Goal: Task Accomplishment & Management: Use online tool/utility

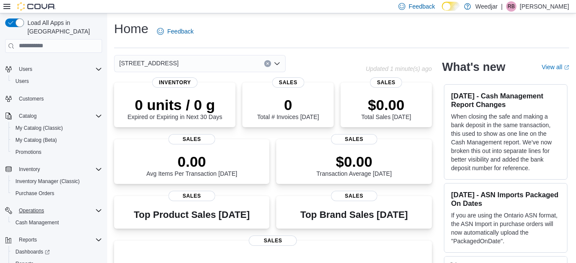
scroll to position [34, 0]
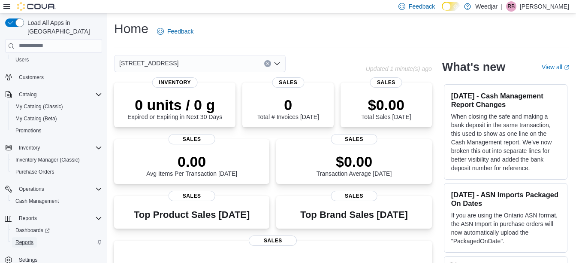
click at [30, 239] on span "Reports" at bounding box center [24, 242] width 18 height 7
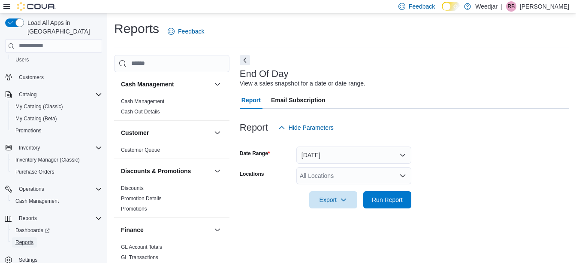
scroll to position [13, 0]
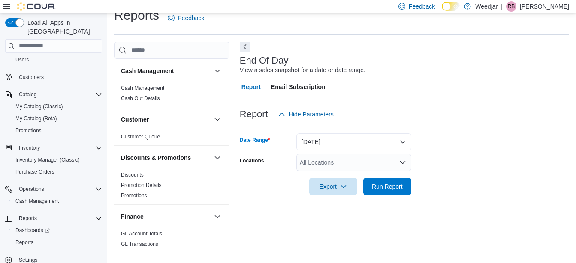
click at [321, 139] on button "[DATE]" at bounding box center [354, 141] width 115 height 17
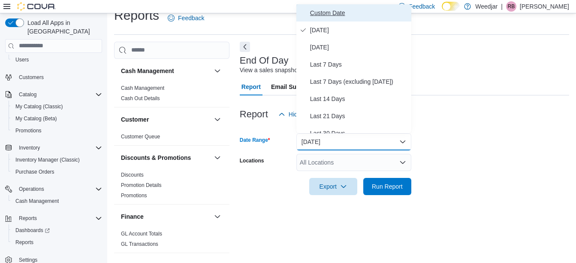
click at [329, 14] on span "Custom Date" at bounding box center [359, 13] width 98 height 10
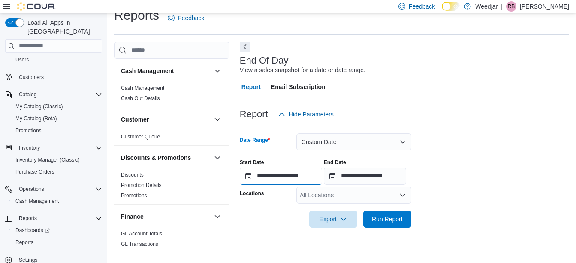
click at [247, 176] on input "**********" at bounding box center [281, 175] width 82 height 17
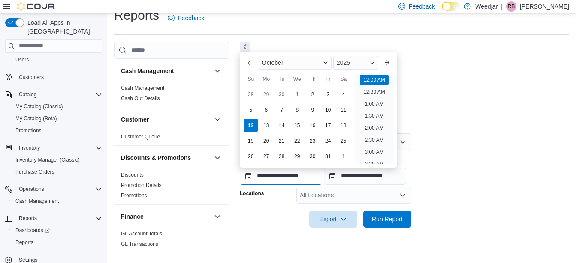
scroll to position [27, 0]
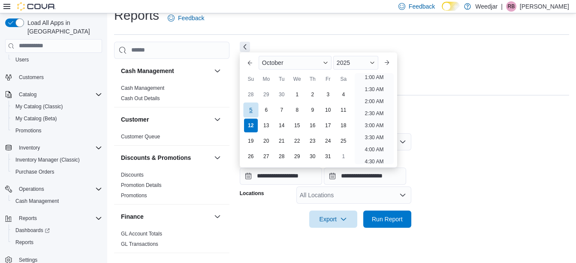
click at [247, 105] on div "5" at bounding box center [250, 109] width 15 height 15
type input "**********"
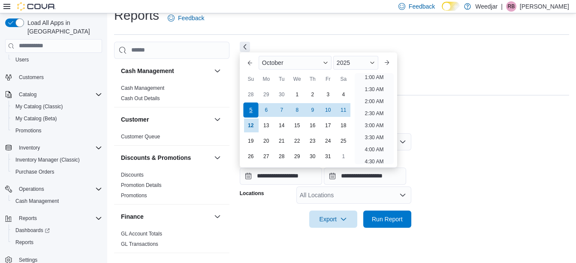
scroll to position [2, 0]
click at [341, 175] on input "**********" at bounding box center [365, 175] width 82 height 17
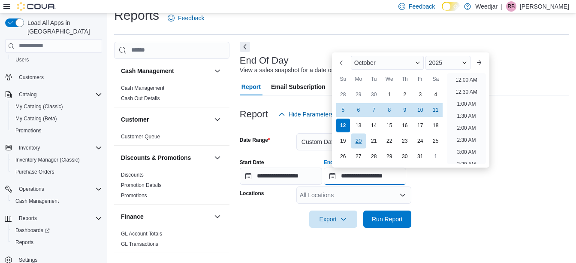
scroll to position [488, 0]
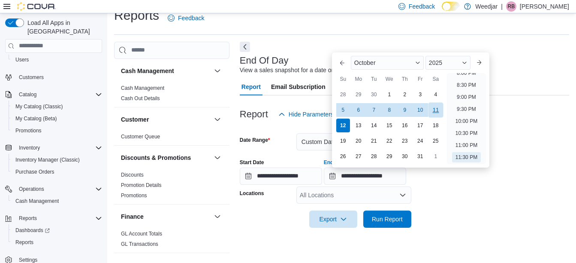
click at [433, 110] on div "11" at bounding box center [435, 109] width 15 height 15
type input "**********"
drag, startPoint x: 477, startPoint y: 199, endPoint x: 434, endPoint y: 197, distance: 42.5
click at [473, 199] on form "**********" at bounding box center [405, 175] width 330 height 105
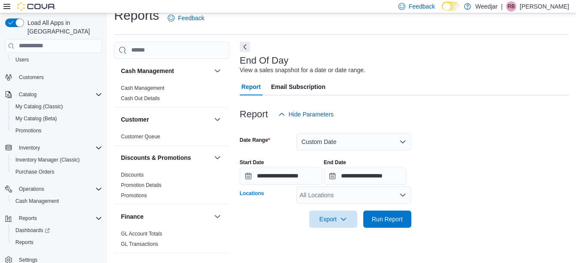
click at [396, 197] on div "All Locations" at bounding box center [354, 194] width 115 height 17
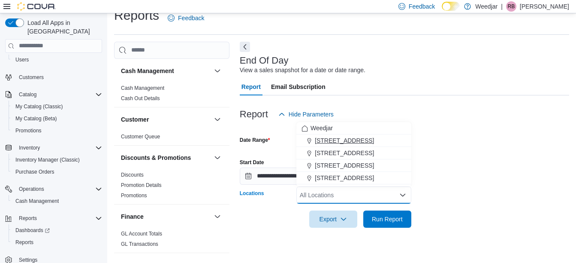
click at [340, 137] on span "[STREET_ADDRESS]" at bounding box center [344, 140] width 59 height 9
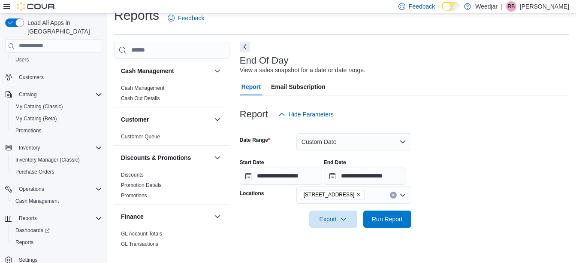
click at [515, 180] on div "**********" at bounding box center [405, 168] width 330 height 33
click at [395, 221] on span "Run Report" at bounding box center [387, 218] width 31 height 9
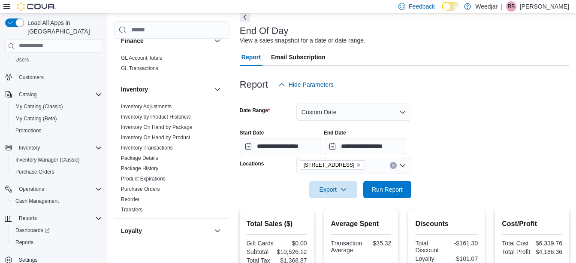
scroll to position [159, 0]
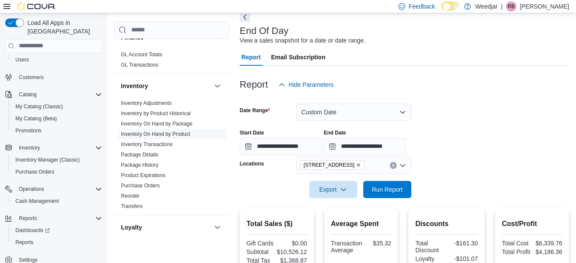
click at [194, 136] on span "Inventory On Hand by Product" at bounding box center [172, 134] width 109 height 10
click at [187, 133] on link "Inventory On Hand by Product" at bounding box center [155, 134] width 69 height 6
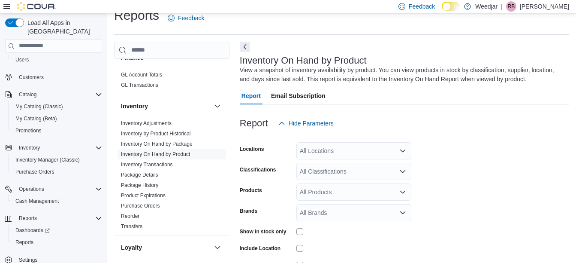
scroll to position [29, 0]
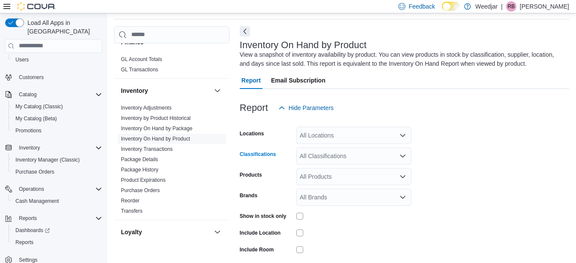
click at [378, 155] on div "All Classifications" at bounding box center [354, 155] width 115 height 17
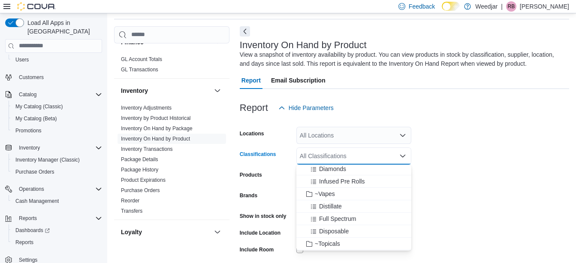
scroll to position [300, 0]
click at [339, 192] on span "Distillate" at bounding box center [330, 193] width 23 height 9
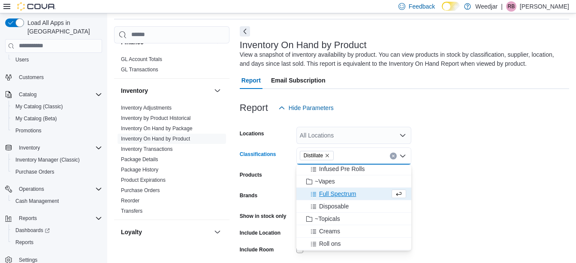
click at [339, 192] on span "Full Spectrum" at bounding box center [337, 193] width 37 height 9
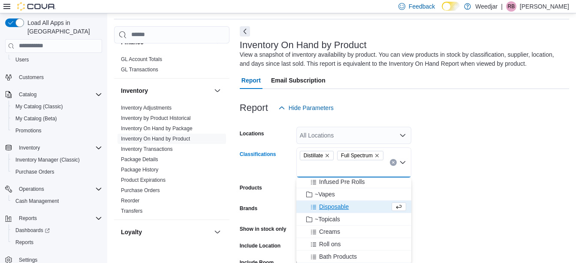
click at [355, 208] on div "Disposable" at bounding box center [346, 206] width 88 height 9
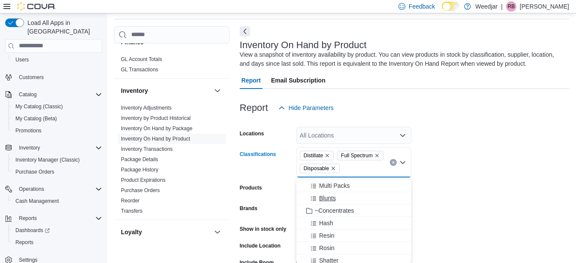
scroll to position [215, 0]
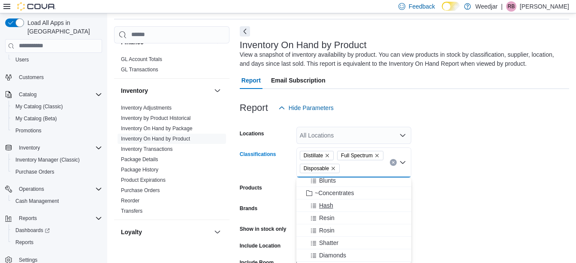
click at [355, 210] on button "Hash" at bounding box center [354, 205] width 115 height 12
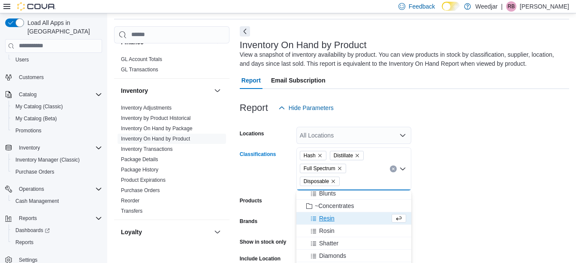
click at [353, 217] on div "Resin" at bounding box center [346, 218] width 88 height 9
click at [350, 219] on div "Rosin" at bounding box center [346, 218] width 88 height 9
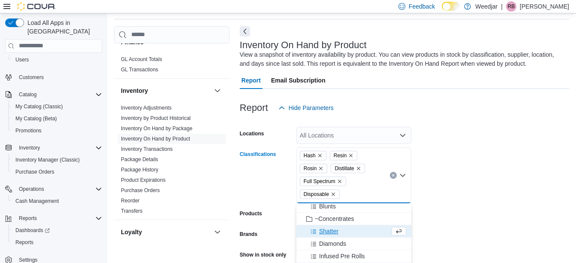
click at [351, 227] on div "Shatter" at bounding box center [346, 231] width 88 height 9
click at [358, 233] on div "Diamonds" at bounding box center [346, 231] width 88 height 9
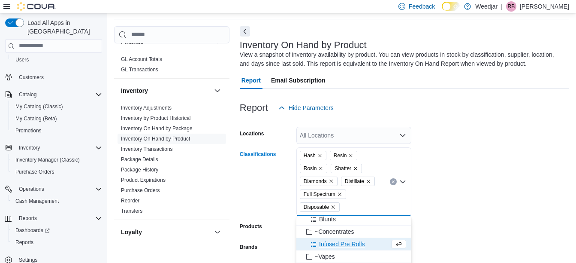
click at [378, 245] on div "Infused Pre Rolls" at bounding box center [346, 243] width 88 height 9
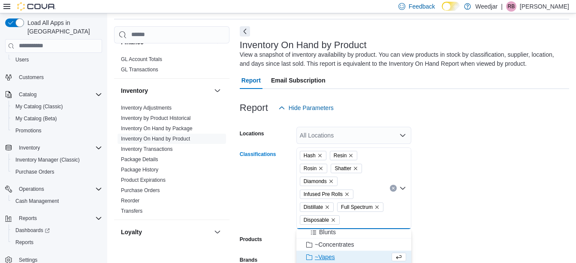
click at [450, 212] on form "Locations All Locations Classifications Hash Resin Rosin Shatter Diamonds Infus…" at bounding box center [405, 238] width 330 height 245
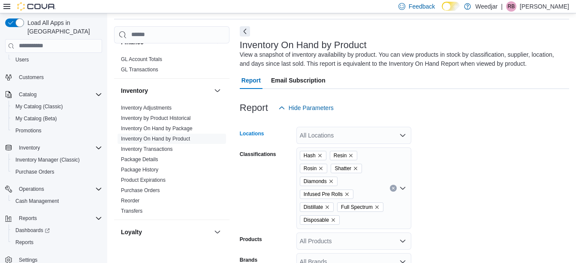
click at [356, 135] on div "All Locations" at bounding box center [354, 135] width 115 height 17
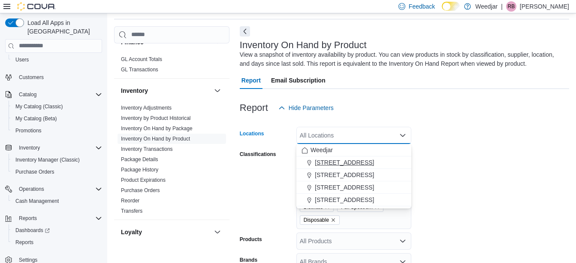
click at [353, 162] on span "[STREET_ADDRESS]" at bounding box center [344, 162] width 59 height 9
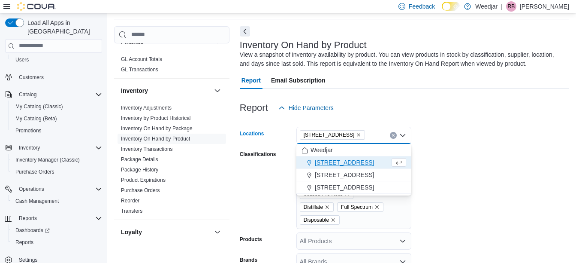
click at [476, 176] on form "Locations [STREET_ADDRESS] Selected. [STREET_ADDRESS] Press Backspace to delete…" at bounding box center [405, 238] width 330 height 245
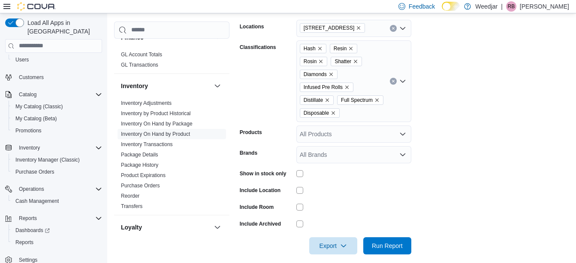
scroll to position [144, 0]
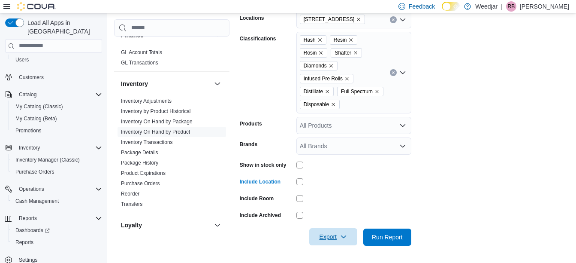
click at [343, 232] on span "Export" at bounding box center [334, 236] width 38 height 17
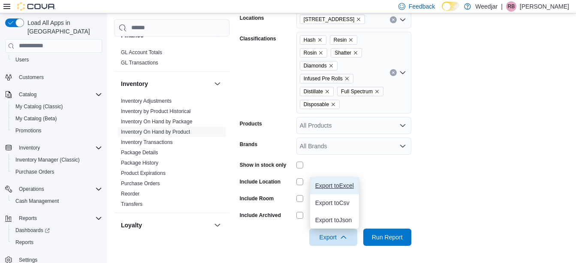
click at [335, 185] on span "Export to Excel" at bounding box center [334, 185] width 39 height 7
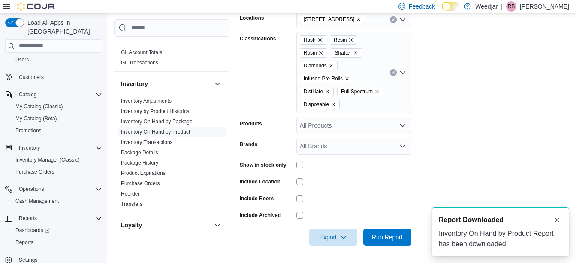
scroll to position [0, 0]
